Goal: Transaction & Acquisition: Purchase product/service

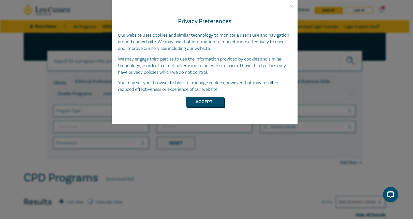
click at [202, 98] on button "Accept!" at bounding box center [205, 102] width 38 height 10
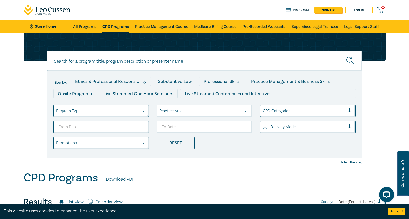
click at [104, 62] on input at bounding box center [204, 61] width 315 height 21
type input "owner-builder intensive"
click at [340, 53] on button "submit" at bounding box center [351, 61] width 22 height 16
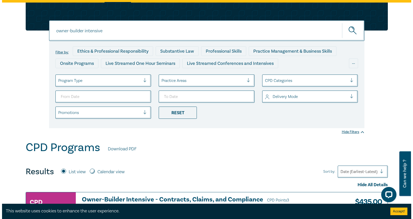
scroll to position [76, 0]
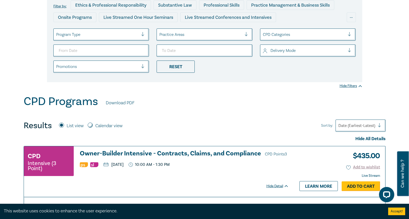
click at [364, 186] on link "Add to Cart" at bounding box center [361, 186] width 38 height 10
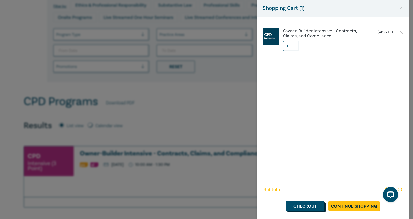
click at [311, 206] on link "Checkout" at bounding box center [305, 206] width 38 height 10
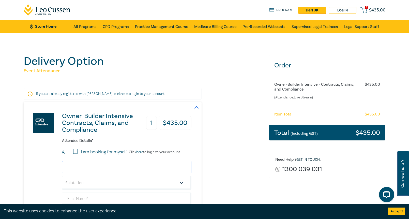
click at [120, 167] on input "email" at bounding box center [126, 167] width 129 height 12
type input "[PERSON_NAME][EMAIL_ADDRESS][DOMAIN_NAME]"
type input "Rachael"
type input "[PERSON_NAME]"
type input "[PERSON_NAME] Lawyers"
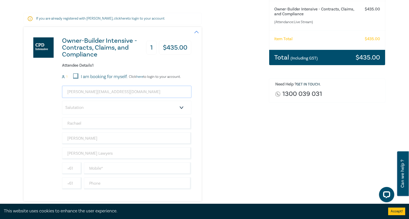
scroll to position [76, 0]
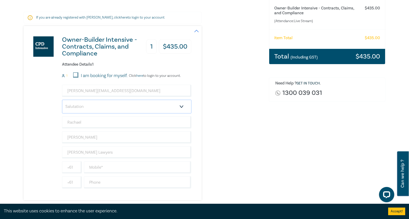
click at [98, 107] on select "Salutation Mr. Mrs. Ms. Miss Dr. Prof. Other" at bounding box center [126, 107] width 129 height 14
select select "Ms."
click at [62, 100] on select "Salutation Mr. Mrs. Ms. Miss Dr. Prof. Other" at bounding box center [126, 107] width 129 height 14
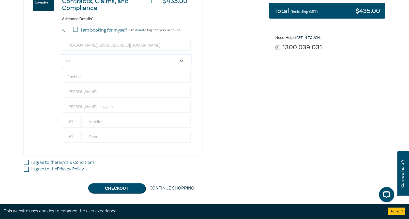
scroll to position [127, 0]
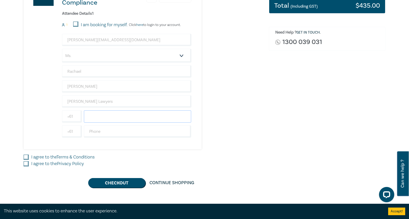
click at [91, 115] on input "text" at bounding box center [137, 116] width 107 height 12
click at [67, 148] on div "Owner-Builder Intensive - Contracts, Claims, and Compliance 1 $ 435.00 Attendee…" at bounding box center [108, 62] width 168 height 174
click at [94, 132] on input "text" at bounding box center [137, 131] width 107 height 12
type input "0398560227"
click at [25, 159] on input "I agree to the Terms & Conditions" at bounding box center [26, 157] width 5 height 5
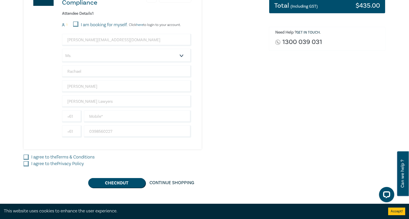
checkbox input "true"
click at [26, 166] on input "I agree to the Privacy Policy" at bounding box center [26, 163] width 5 height 5
checkbox input "true"
click at [110, 182] on button "Checkout" at bounding box center [116, 183] width 57 height 10
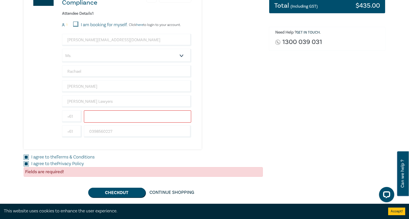
click at [90, 114] on input "text" at bounding box center [137, 116] width 107 height 12
click at [88, 117] on input "477707830" at bounding box center [137, 116] width 107 height 12
type input "0477707830"
click at [104, 190] on button "Checkout" at bounding box center [116, 193] width 57 height 10
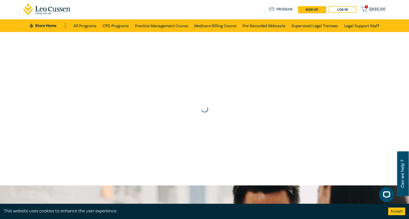
scroll to position [0, 0]
